Goal: Task Accomplishment & Management: Use online tool/utility

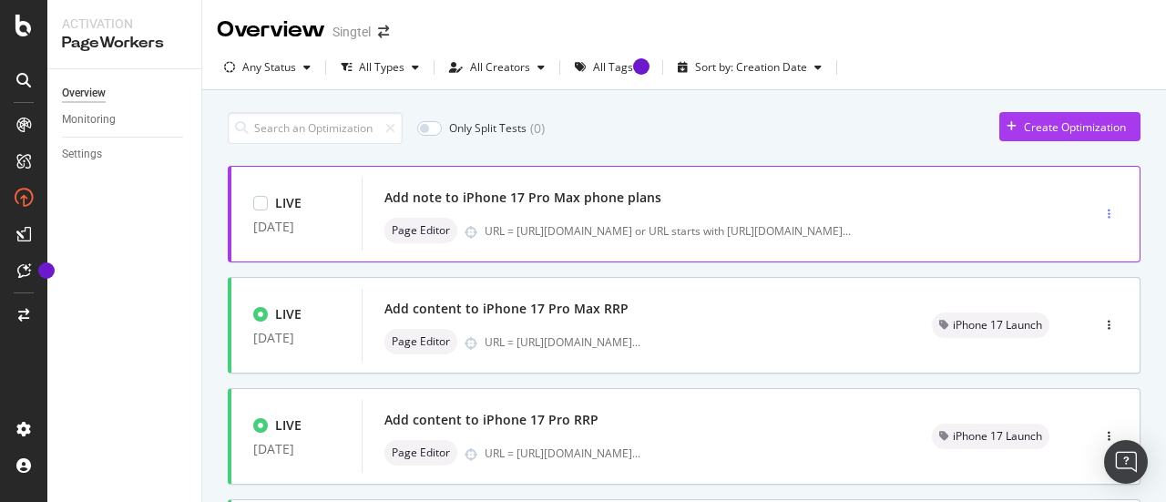
click at [1100, 212] on div "button" at bounding box center [1108, 214] width 17 height 11
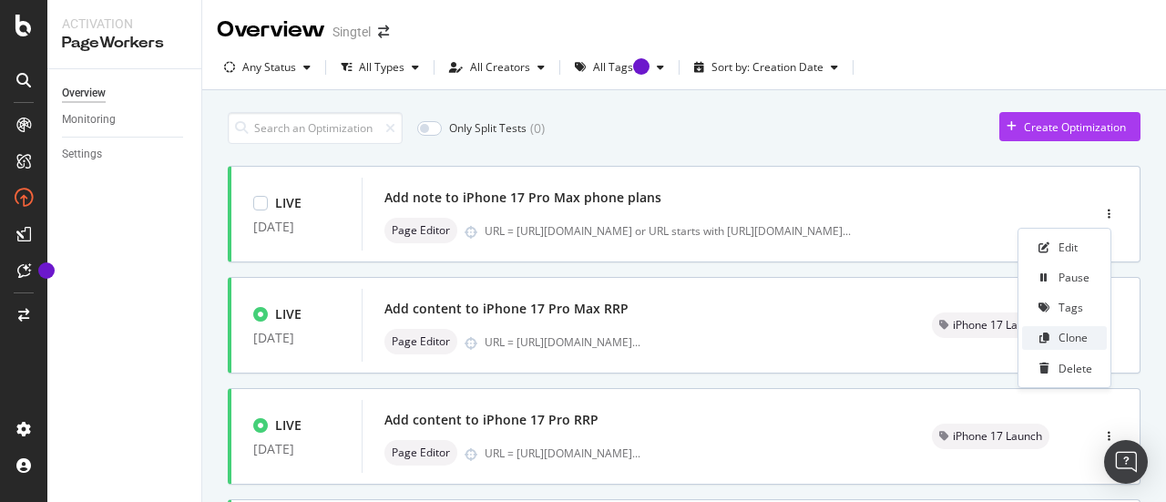
click at [1073, 336] on div "Clone" at bounding box center [1072, 337] width 29 height 15
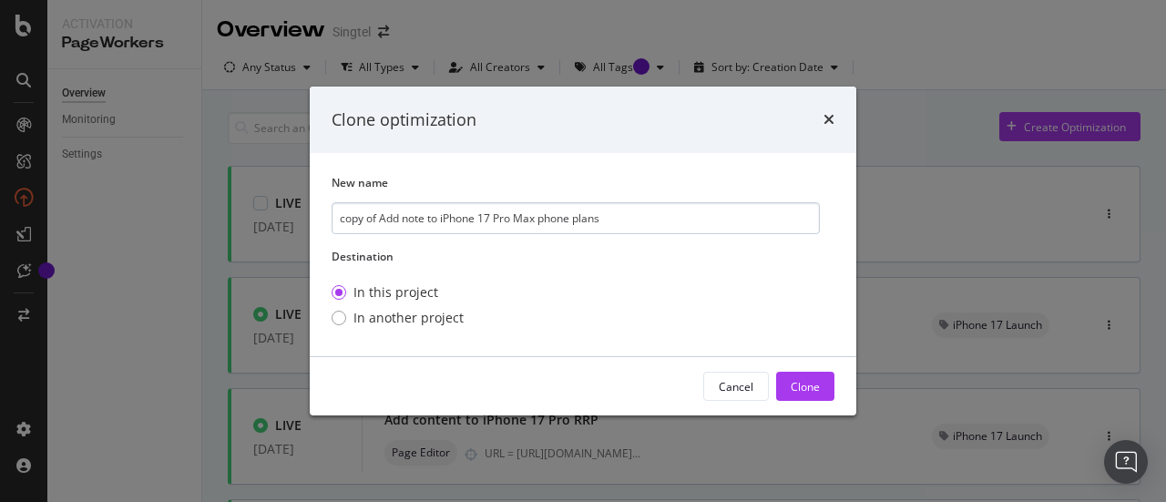
click at [379, 218] on input "copy of Add note to iPhone 17 Pro Max phone plans" at bounding box center [576, 218] width 488 height 32
click at [486, 216] on input "Add note to iPhone 17 Pro Max phone plans" at bounding box center [576, 218] width 488 height 32
type input "Add note to iPhone 17 Pro phone plans"
click at [798, 382] on div "Clone" at bounding box center [805, 386] width 29 height 15
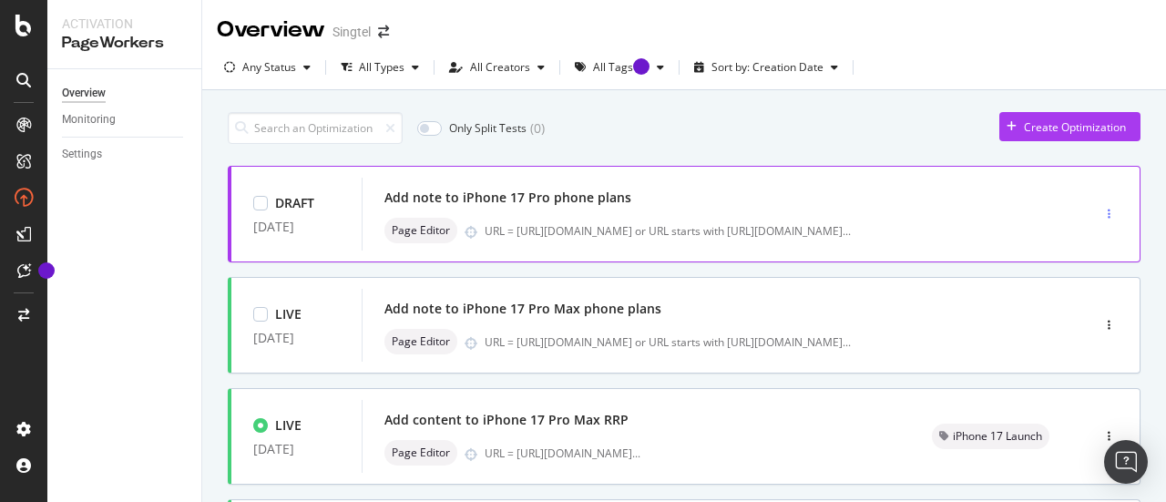
click at [1100, 211] on div "button" at bounding box center [1108, 214] width 17 height 11
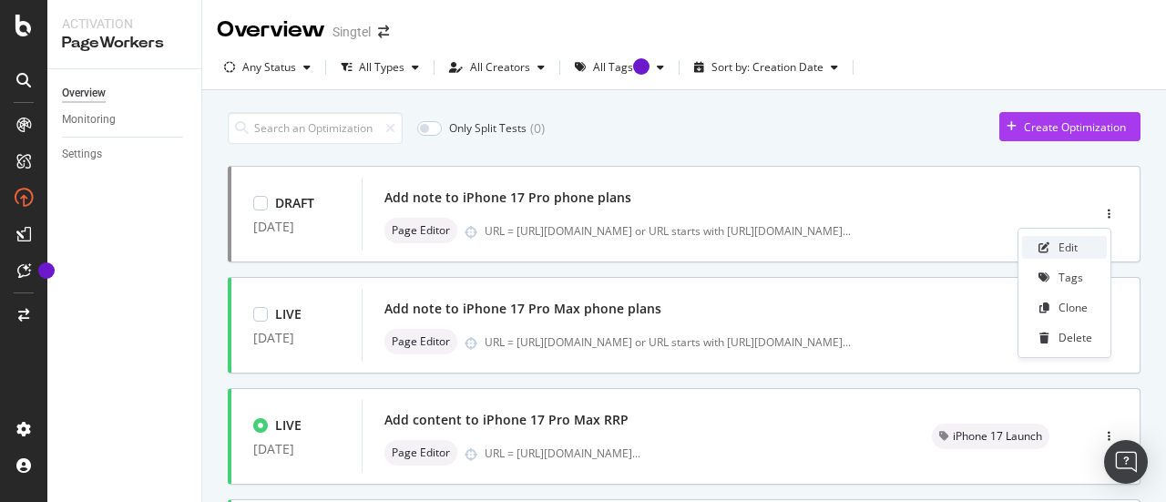
click at [1064, 246] on div "Edit" at bounding box center [1067, 247] width 19 height 15
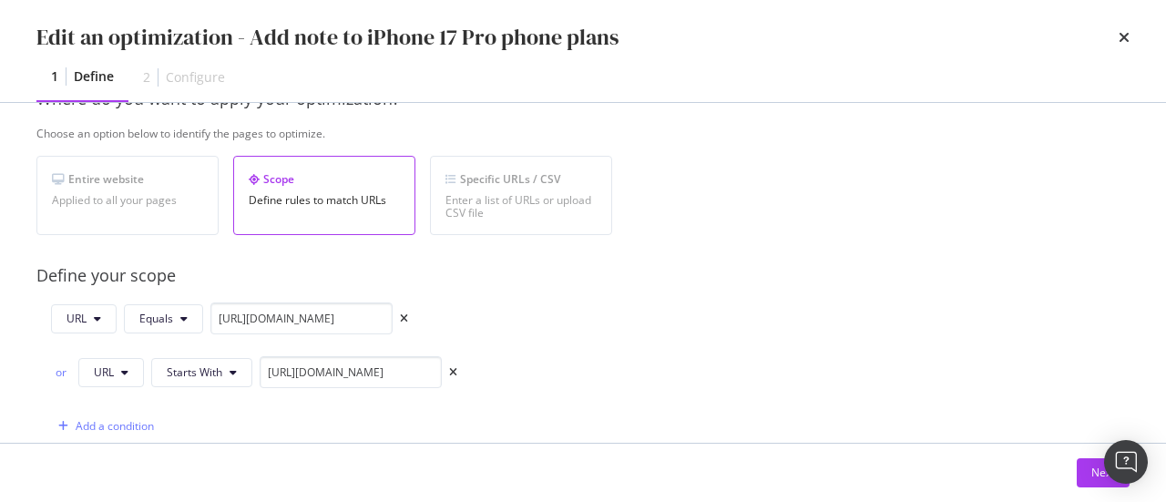
scroll to position [321, 0]
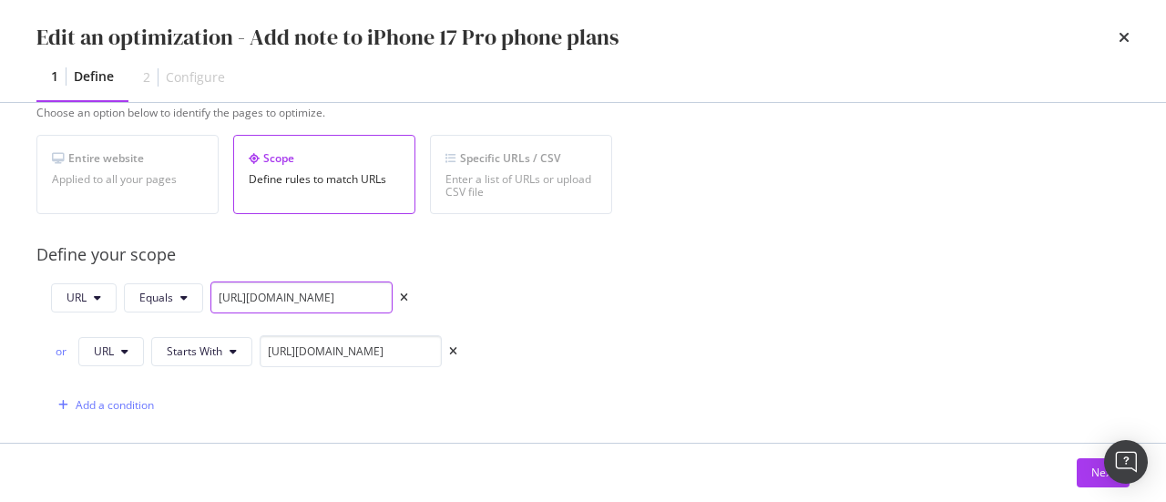
click at [359, 292] on input "[URL][DOMAIN_NAME]" at bounding box center [301, 297] width 182 height 32
paste input "[URL][DOMAIN_NAME]"
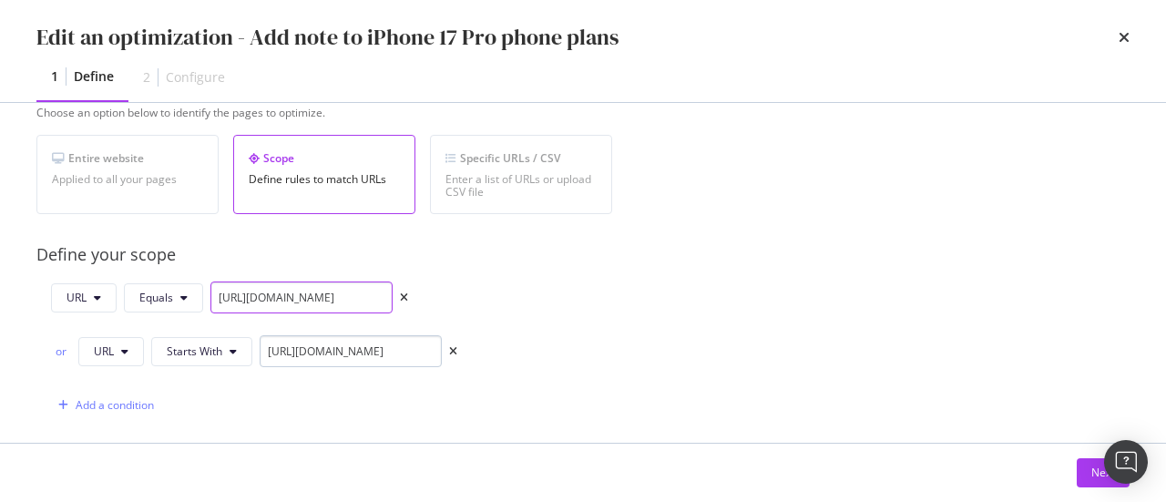
type input "[URL][DOMAIN_NAME]"
click at [404, 352] on input "[URL][DOMAIN_NAME]" at bounding box center [351, 351] width 182 height 32
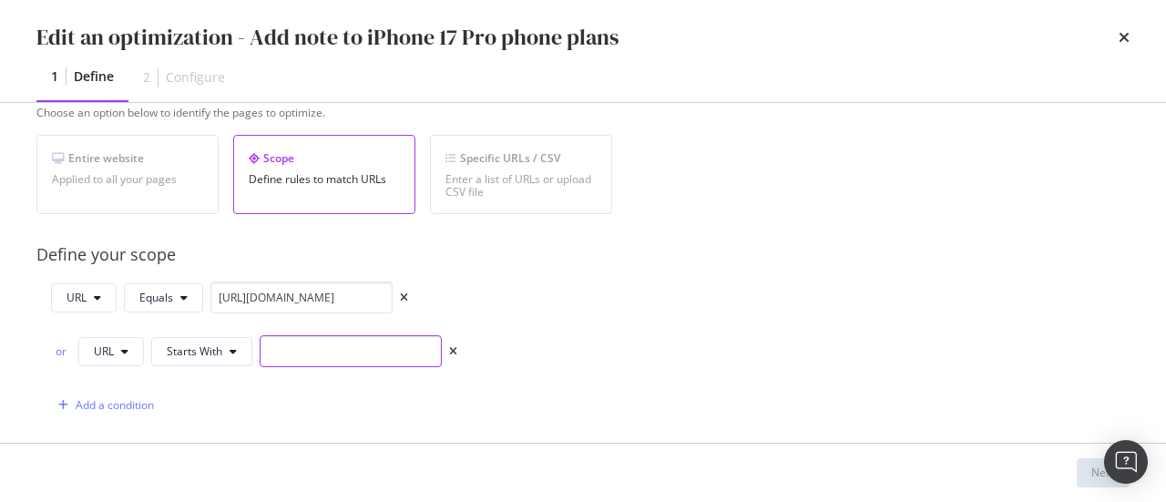
paste input "[URL][DOMAIN_NAME]"
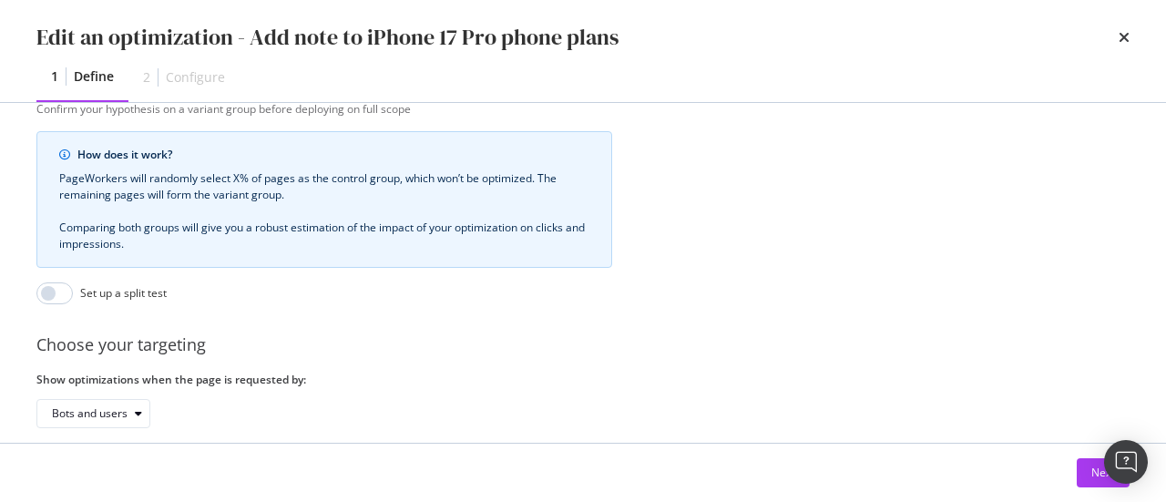
scroll to position [810, 0]
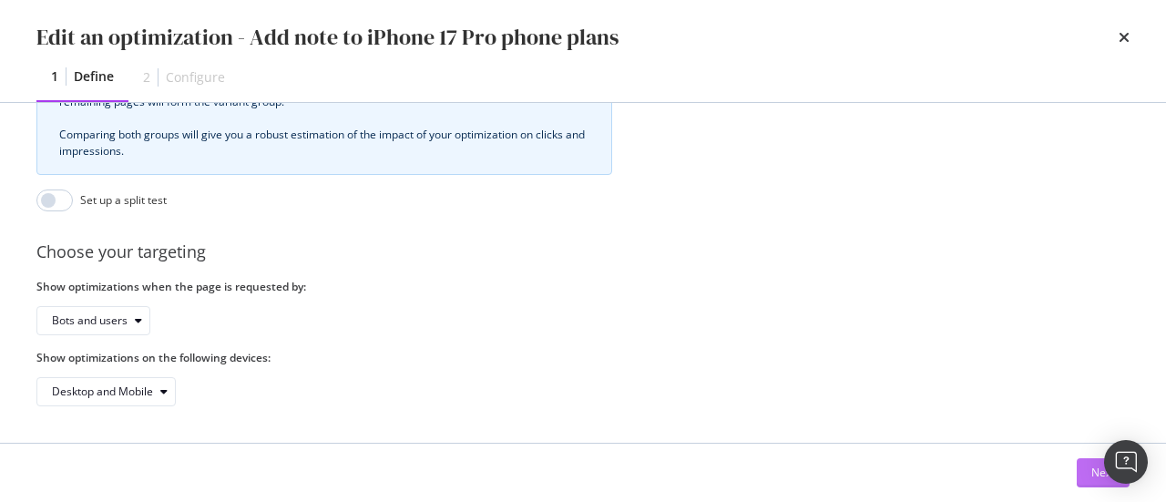
type input "[URL][DOMAIN_NAME]"
click at [1097, 469] on div "Next" at bounding box center [1103, 472] width 24 height 15
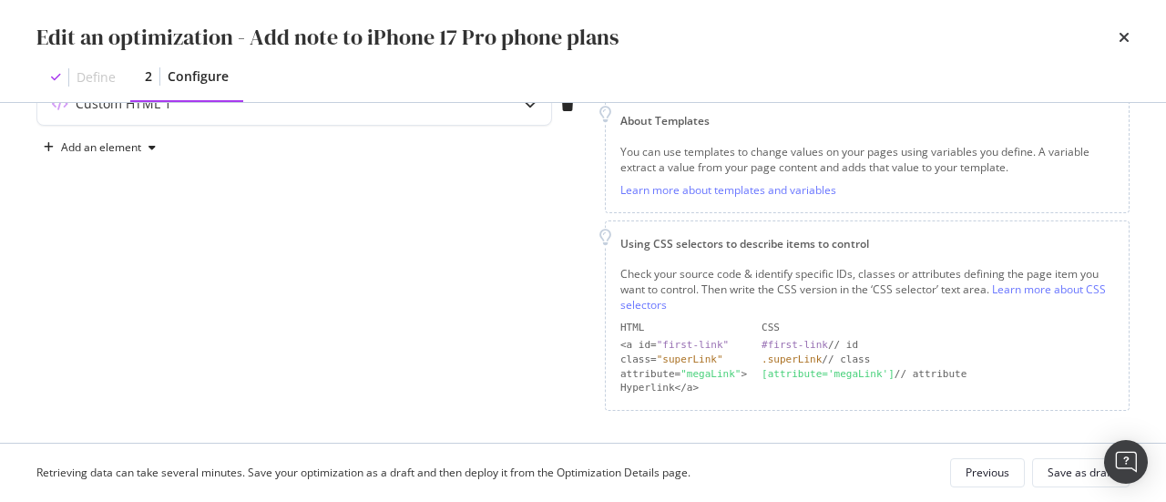
scroll to position [159, 0]
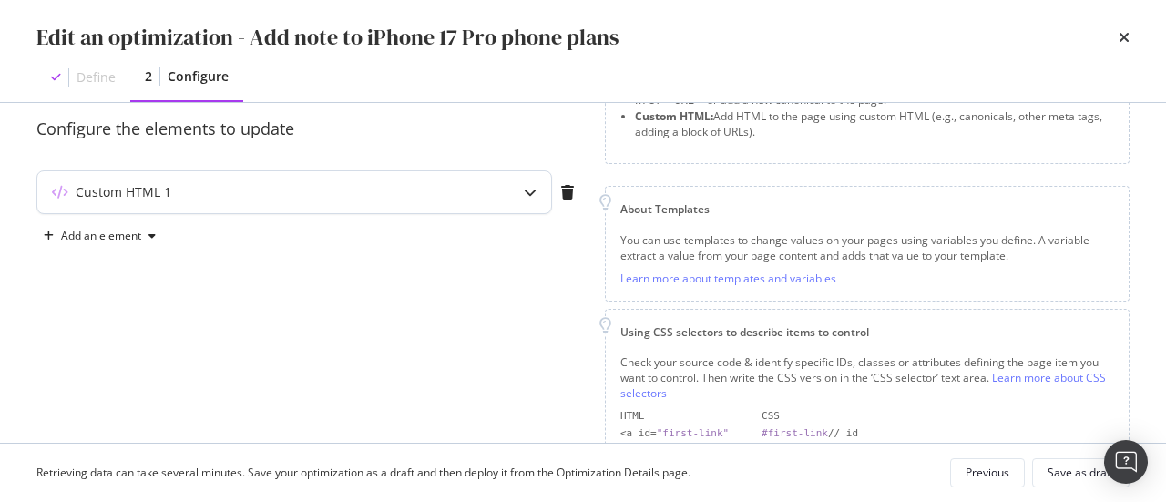
click at [346, 189] on div "Custom HTML 1" at bounding box center [258, 192] width 442 height 18
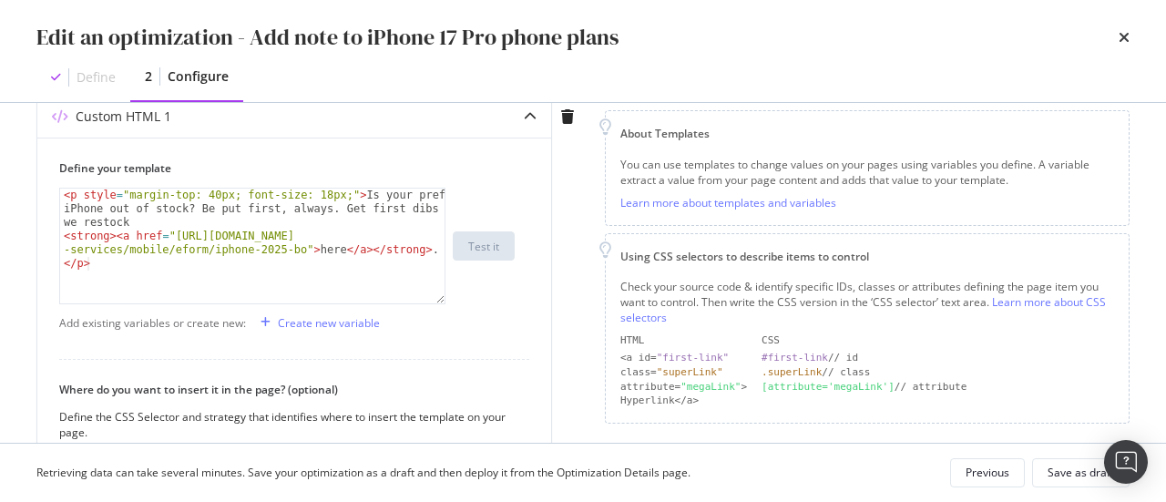
scroll to position [207, 0]
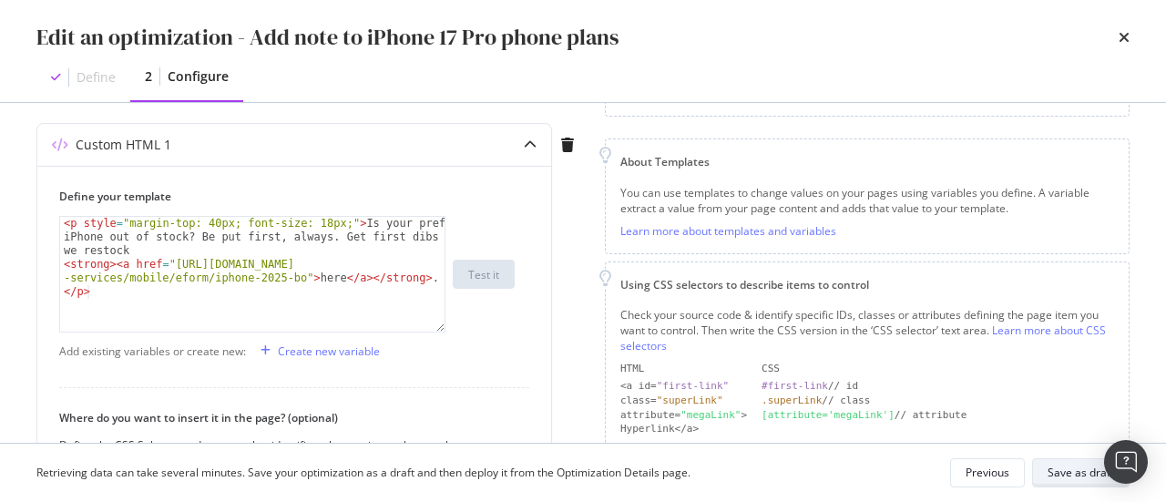
click at [1077, 486] on button "Save as draft" at bounding box center [1080, 472] width 97 height 29
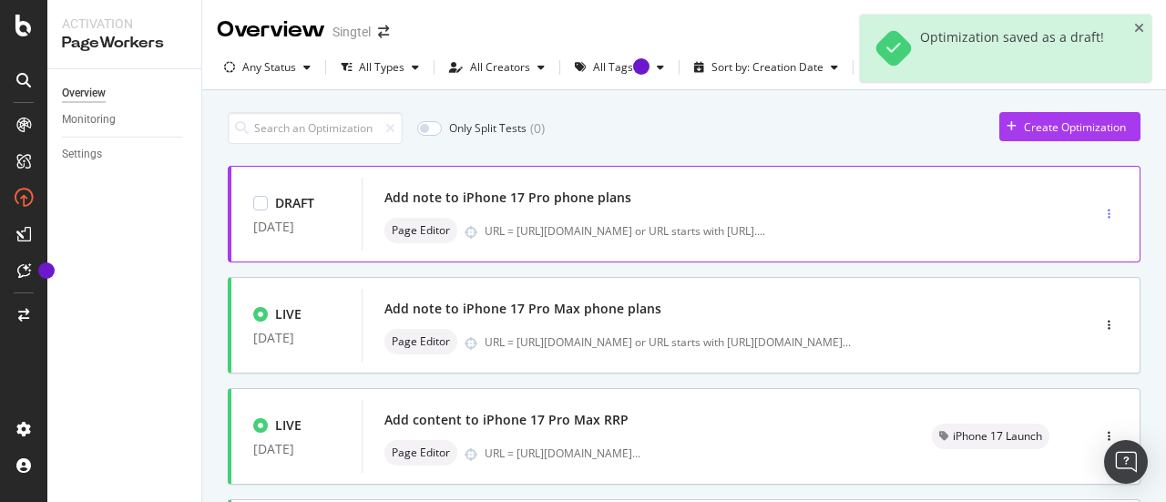
click at [1108, 215] on icon "button" at bounding box center [1109, 214] width 3 height 11
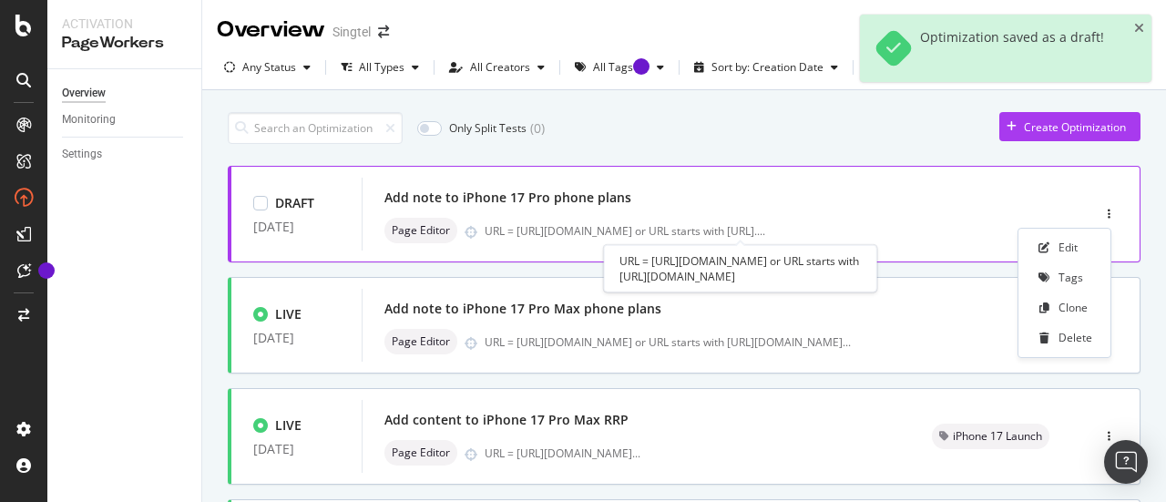
click at [698, 230] on div "URL = [URL][DOMAIN_NAME] or URL starts with [URL]. ..." at bounding box center [625, 230] width 281 height 15
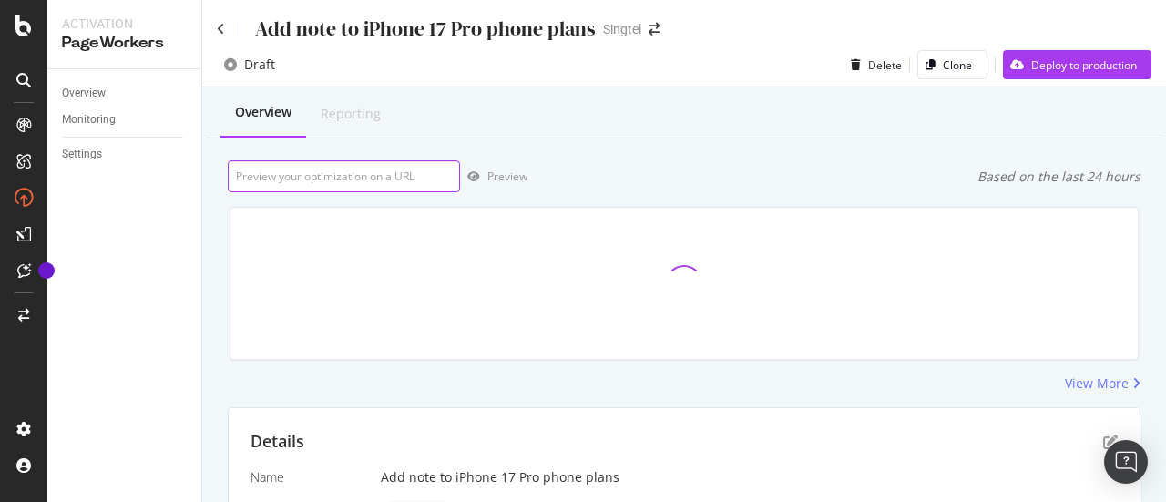
click at [380, 178] on input "url" at bounding box center [344, 176] width 232 height 32
paste input "[URL][DOMAIN_NAME]"
type input "[URL][DOMAIN_NAME]"
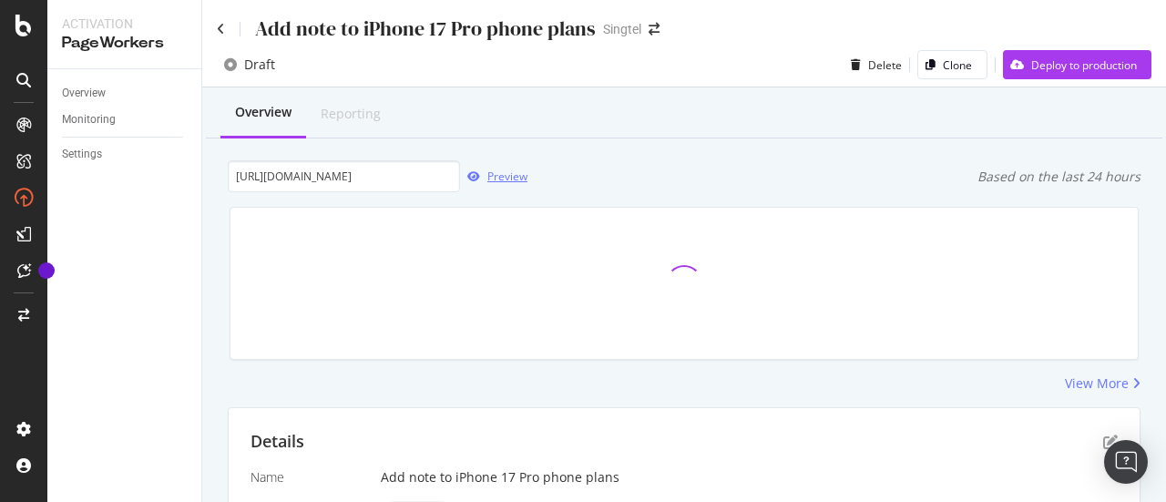
click at [499, 178] on div "Preview" at bounding box center [507, 176] width 40 height 15
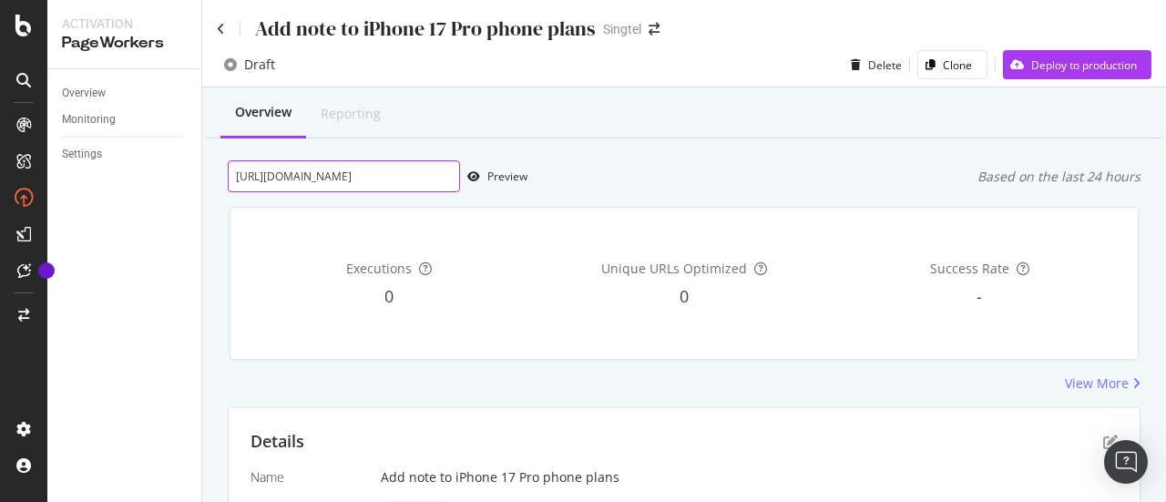
click at [415, 175] on input "[URL][DOMAIN_NAME]" at bounding box center [344, 176] width 232 height 32
drag, startPoint x: 415, startPoint y: 175, endPoint x: 650, endPoint y: 176, distance: 235.0
click at [650, 176] on div "[URL][DOMAIN_NAME] Preview Based on the last 24 hours" at bounding box center [684, 176] width 913 height 32
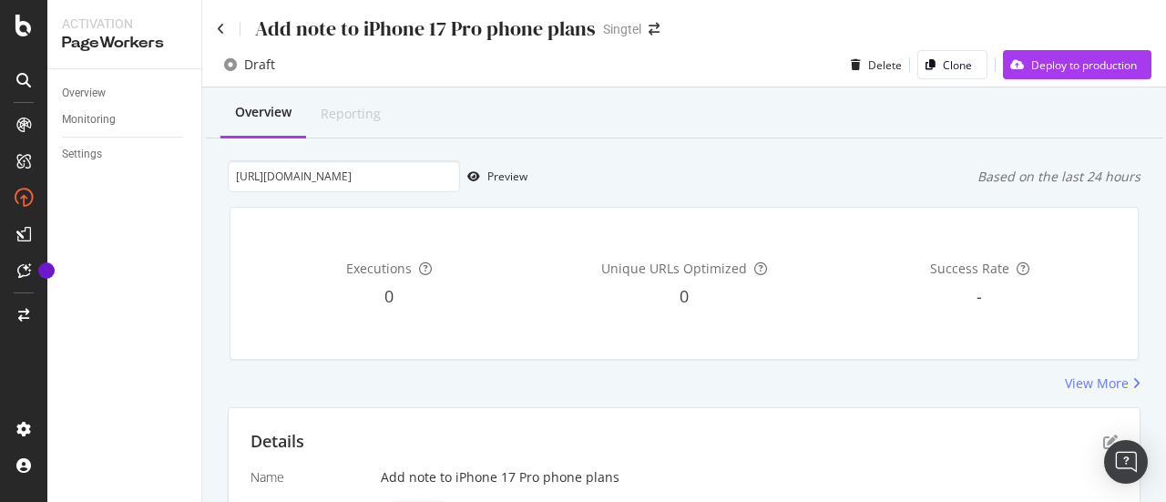
click at [650, 176] on div "[URL][DOMAIN_NAME] Preview Based on the last 24 hours" at bounding box center [684, 176] width 913 height 32
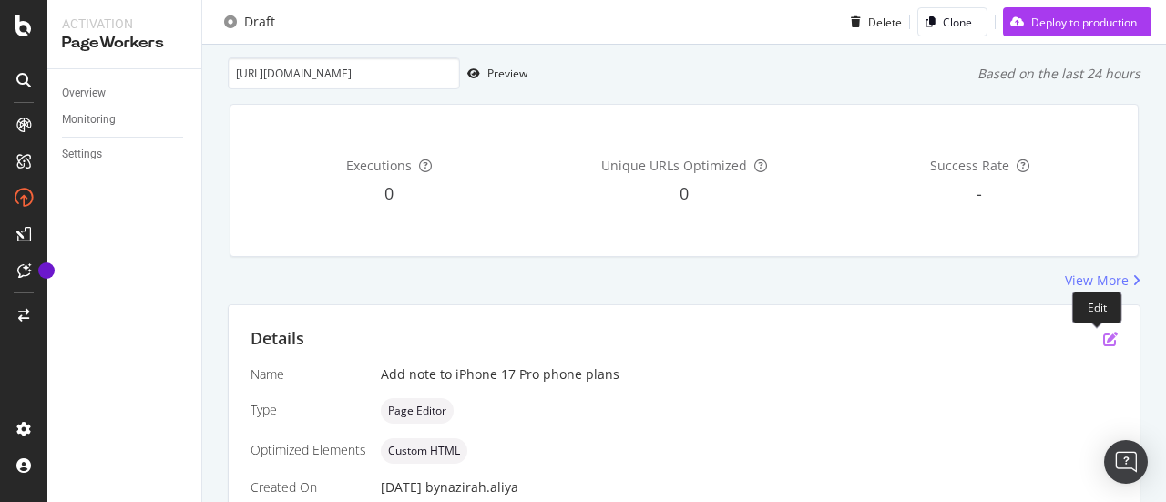
click at [1103, 334] on icon "pen-to-square" at bounding box center [1110, 339] width 15 height 15
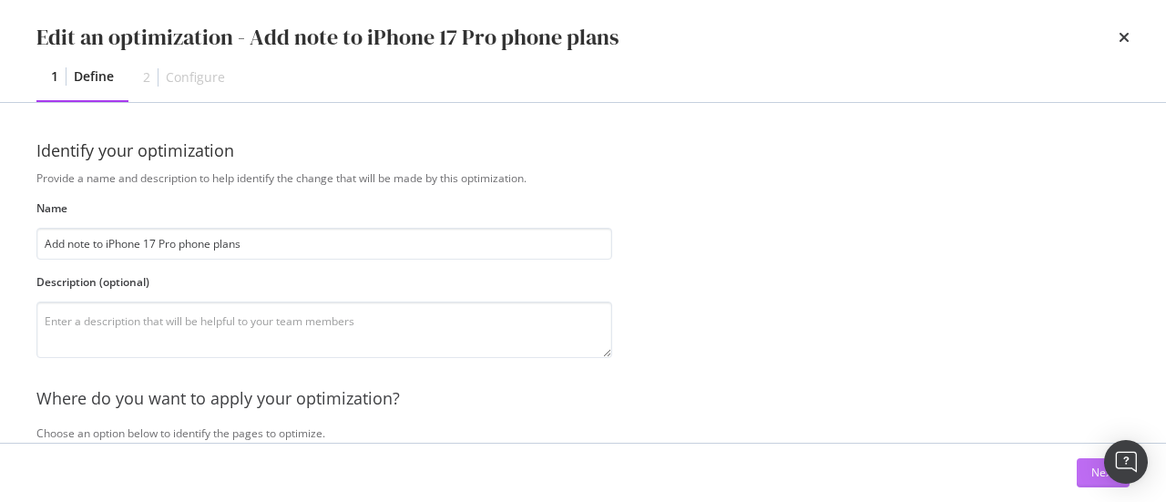
click at [1077, 467] on button "Next" at bounding box center [1103, 472] width 53 height 29
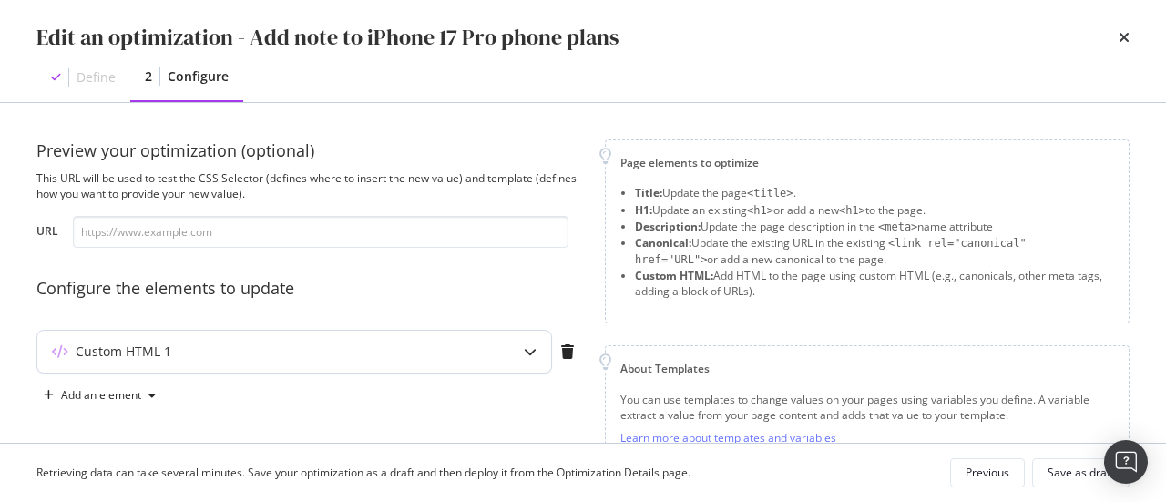
click at [421, 355] on div "Custom HTML 1" at bounding box center [258, 352] width 442 height 18
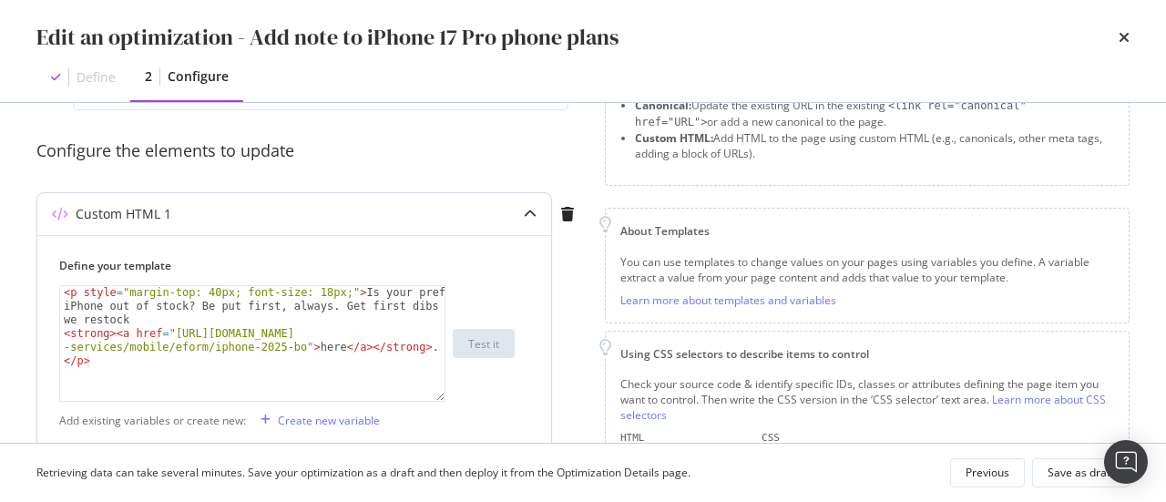
scroll to position [140, 0]
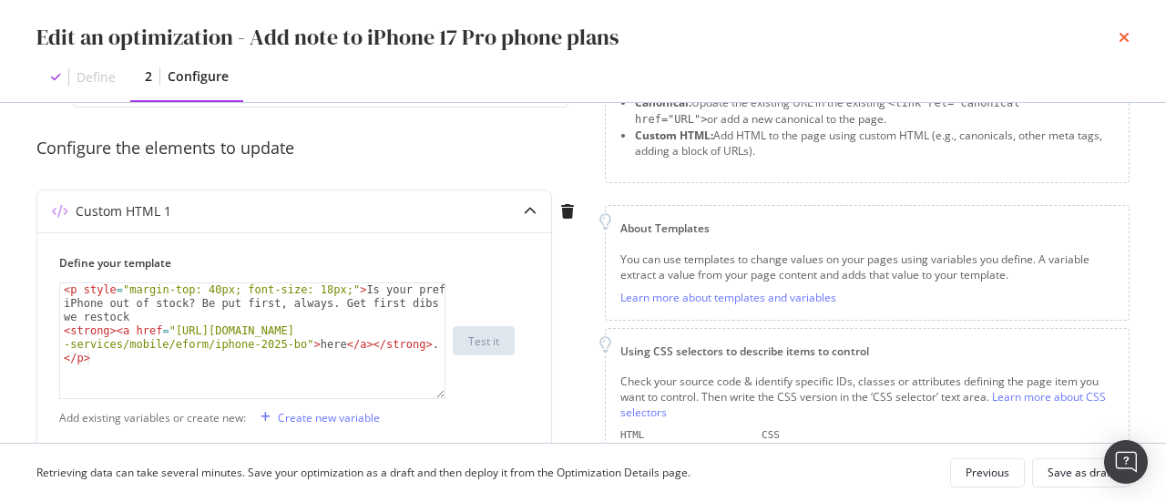
click at [1124, 39] on icon "times" at bounding box center [1124, 37] width 11 height 15
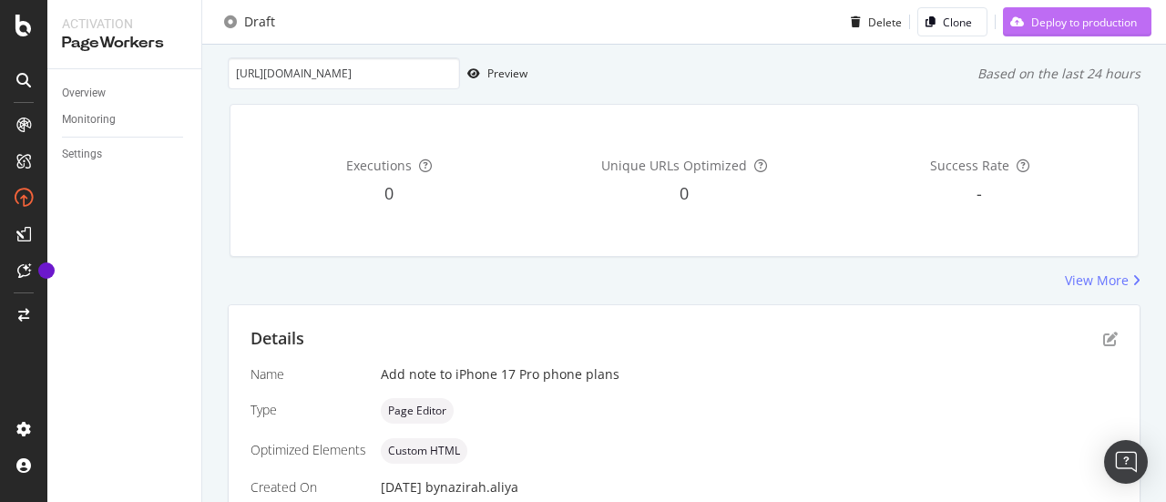
click at [1095, 30] on div "Deploy to production" at bounding box center [1070, 21] width 134 height 27
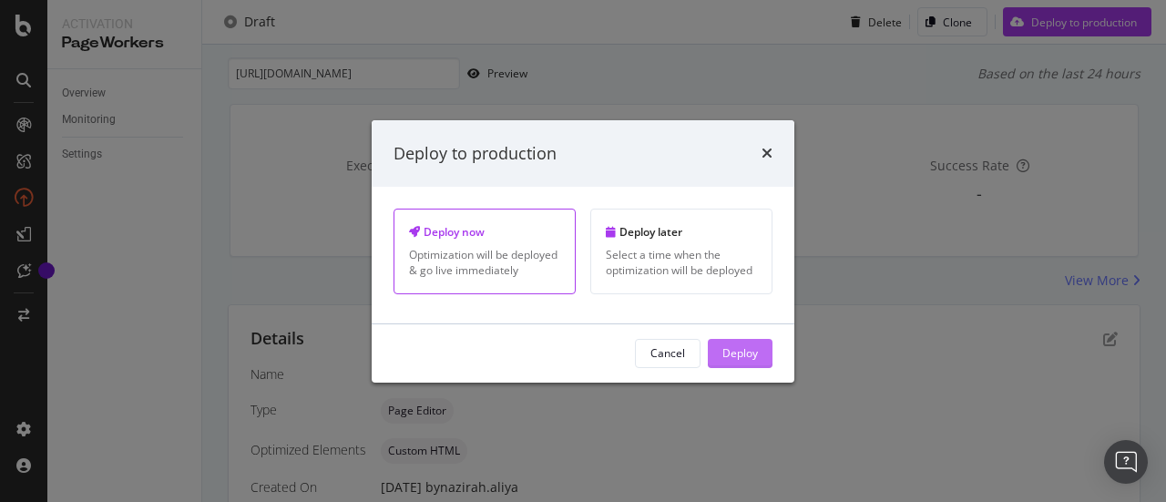
click at [736, 352] on div "Deploy" at bounding box center [740, 352] width 36 height 15
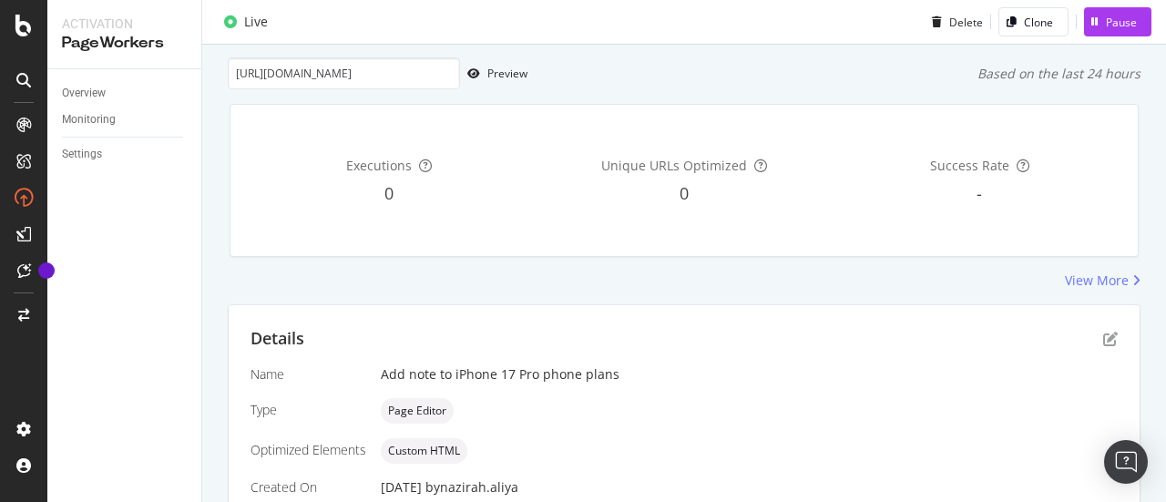
scroll to position [102, 0]
